Goal: Information Seeking & Learning: Learn about a topic

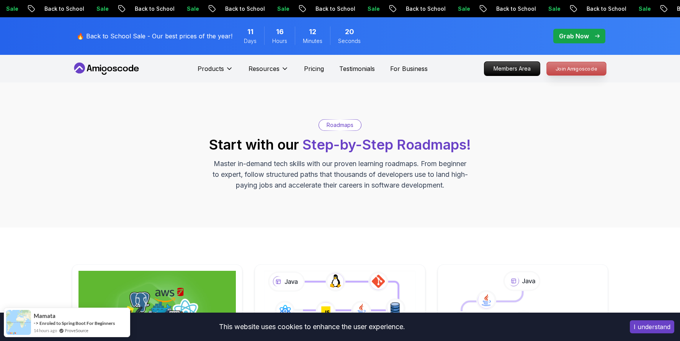
click at [588, 70] on p "Join Amigoscode" at bounding box center [576, 68] width 59 height 13
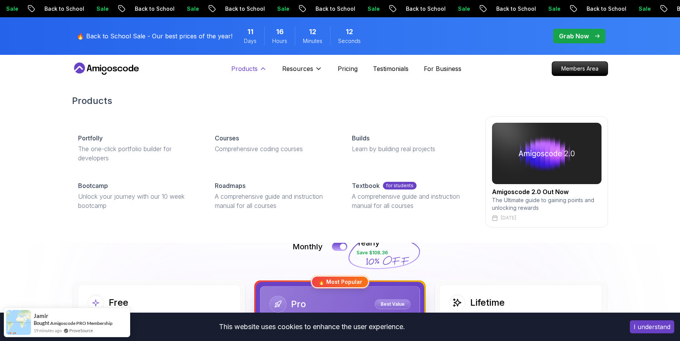
click at [244, 67] on p "Products" at bounding box center [244, 68] width 26 height 9
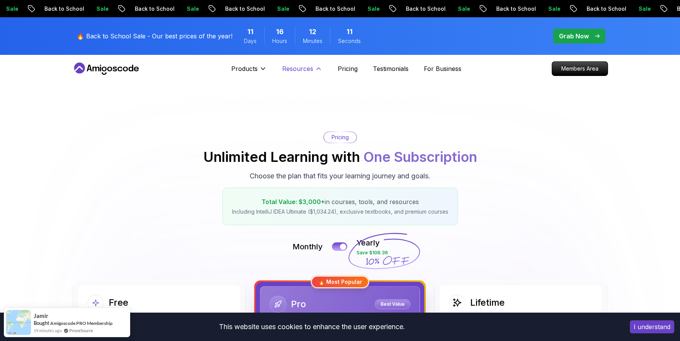
click at [298, 70] on p "Resources" at bounding box center [297, 68] width 31 height 9
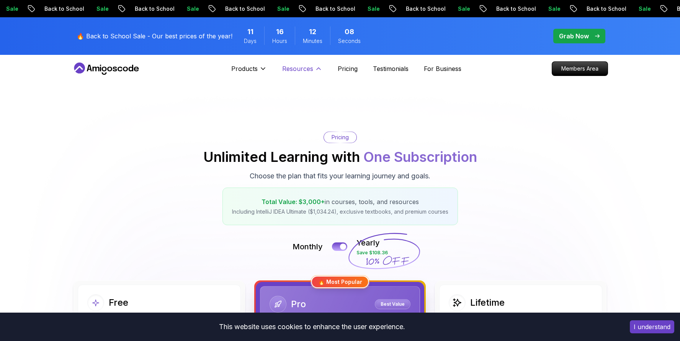
click at [313, 71] on button "Resources" at bounding box center [302, 71] width 40 height 15
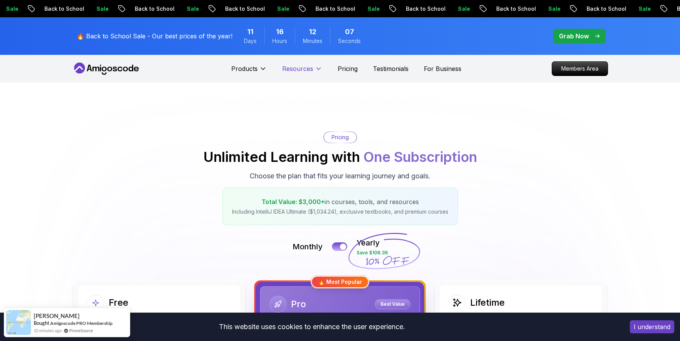
click at [310, 66] on p "Resources" at bounding box center [297, 68] width 31 height 9
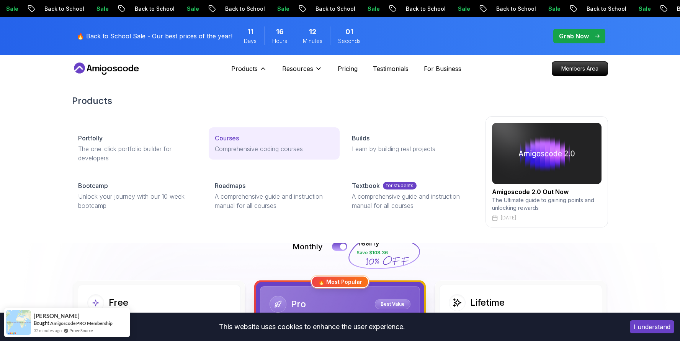
click at [232, 133] on p "Courses" at bounding box center [227, 137] width 24 height 9
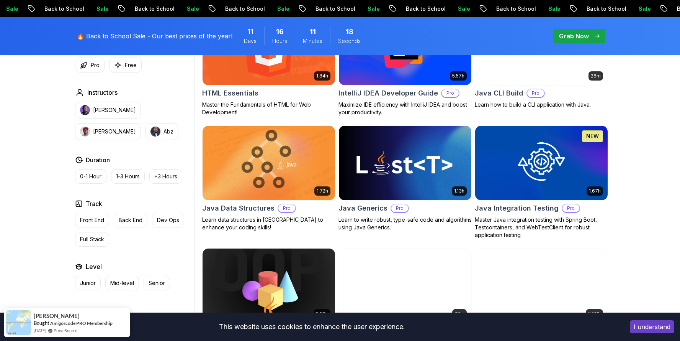
scroll to position [943, 0]
